Goal: Task Accomplishment & Management: Manage account settings

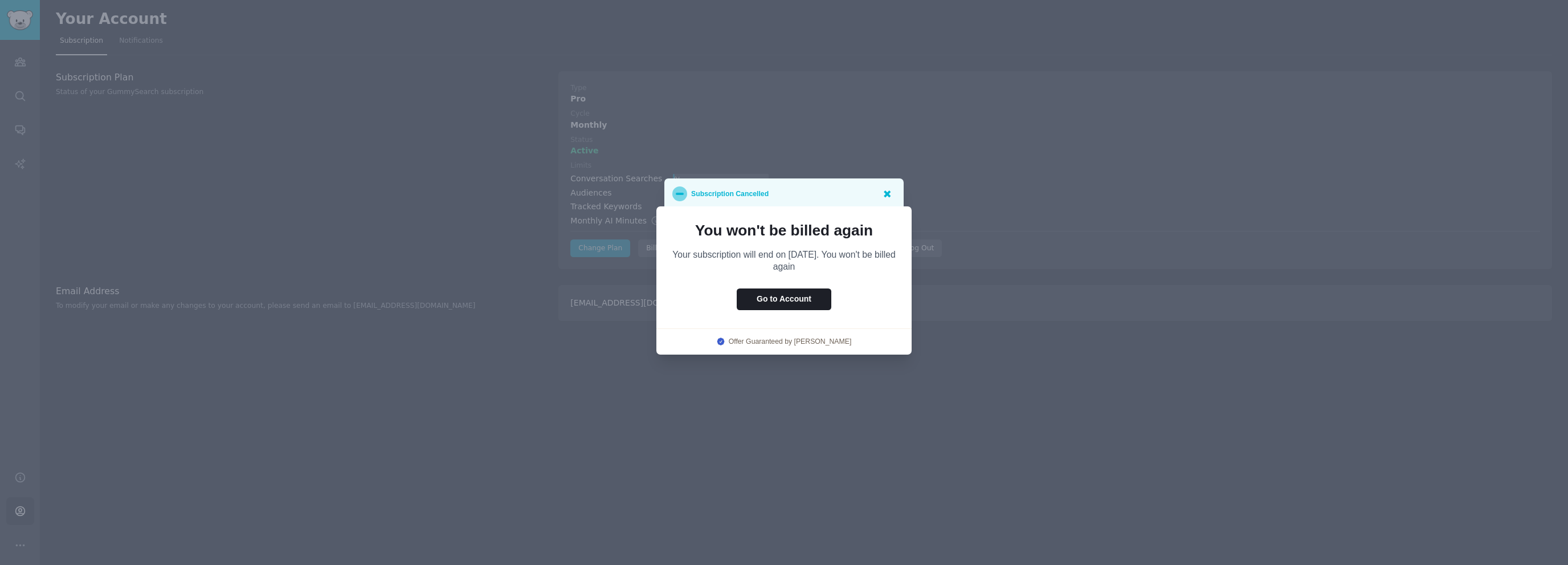
click at [892, 198] on icon at bounding box center [887, 194] width 12 height 12
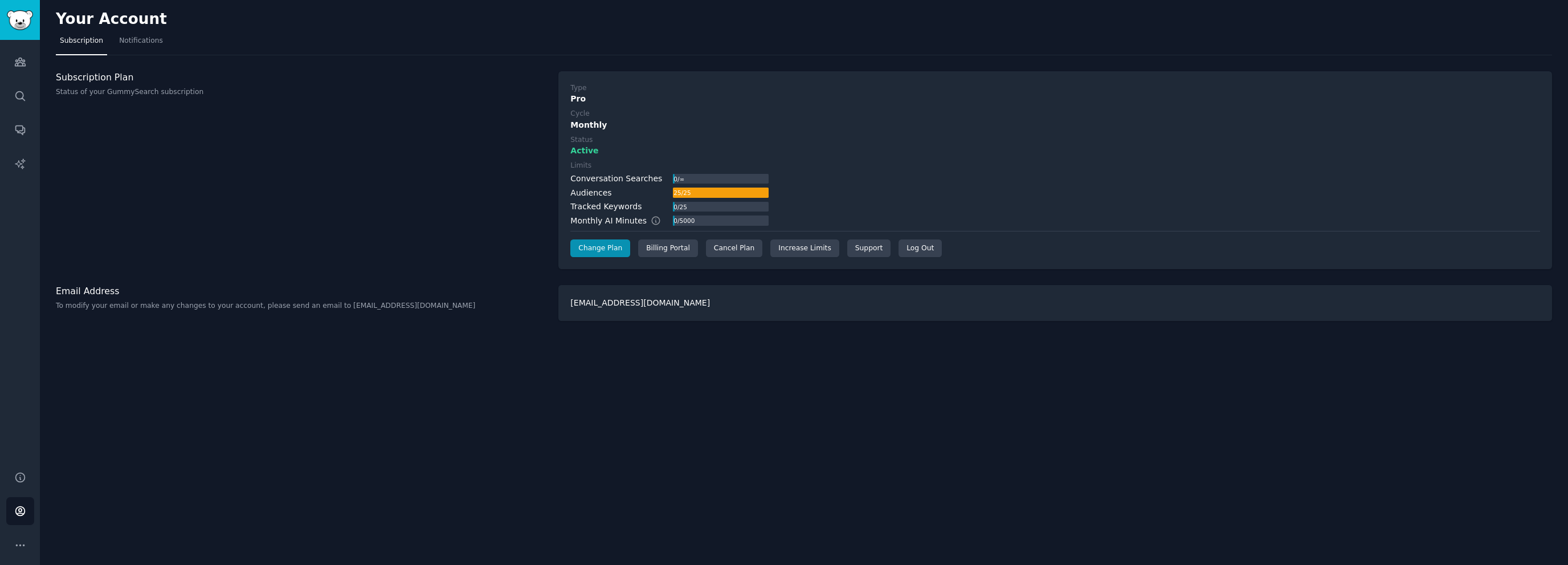
click at [430, 235] on div "Subscription Plan Status of your GummySearch subscription" at bounding box center [301, 171] width 491 height 198
click at [725, 251] on div "Cancel Plan" at bounding box center [733, 249] width 56 height 19
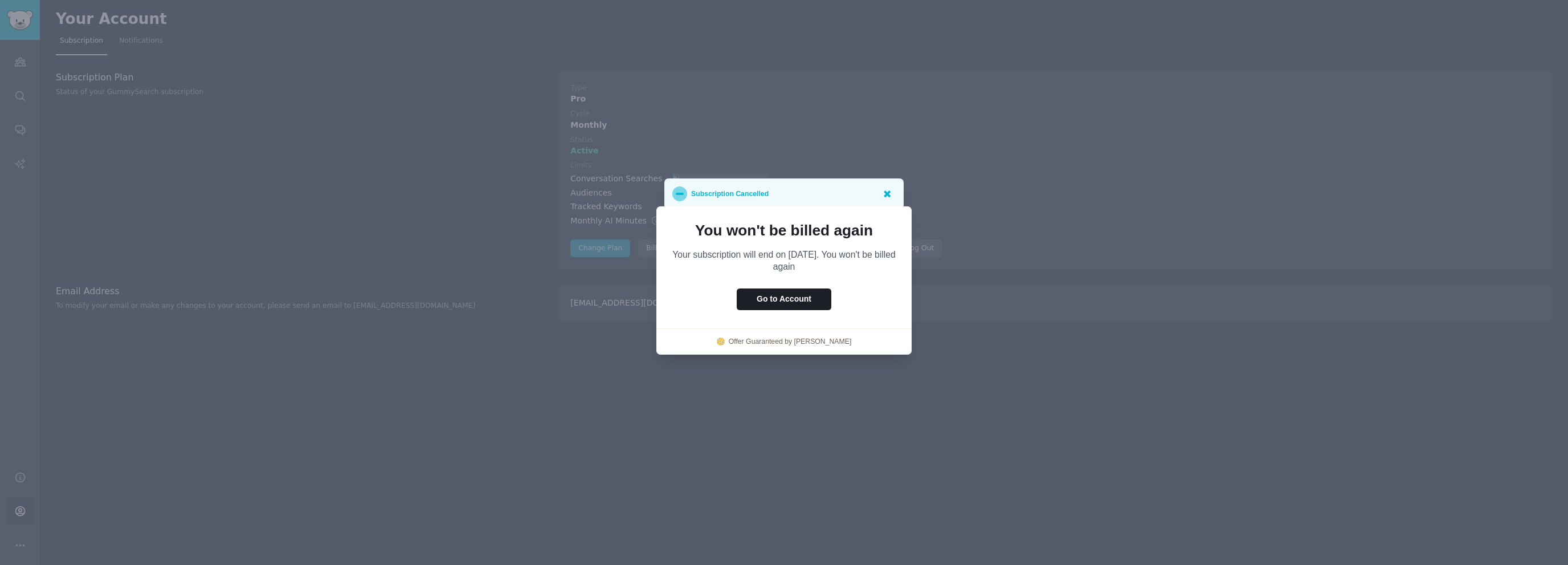
click at [889, 193] on icon at bounding box center [887, 194] width 7 height 7
